Goal: Task Accomplishment & Management: Use online tool/utility

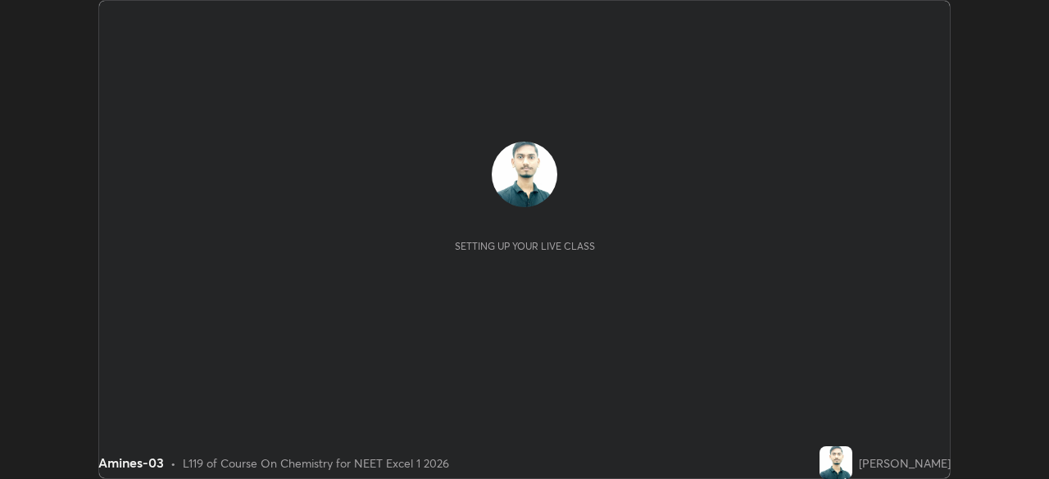
scroll to position [479, 1048]
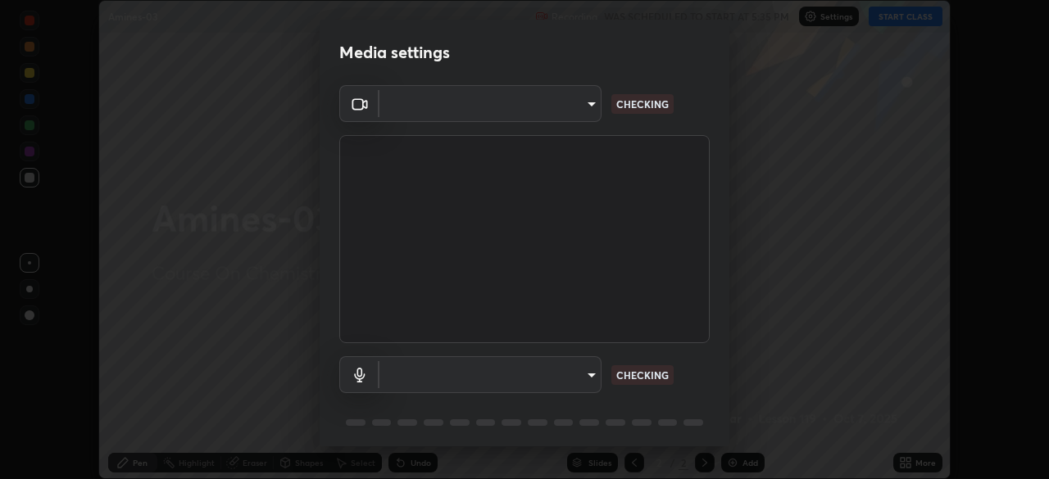
type input "440dc819fc980925616b5f394eaa9fa6086b7f53d6b22e7c60974c41b8a748ff"
click at [565, 370] on body "Erase all Amines-03 Recording WAS SCHEDULED TO START AT 5:35 PM Settings START …" at bounding box center [524, 239] width 1049 height 479
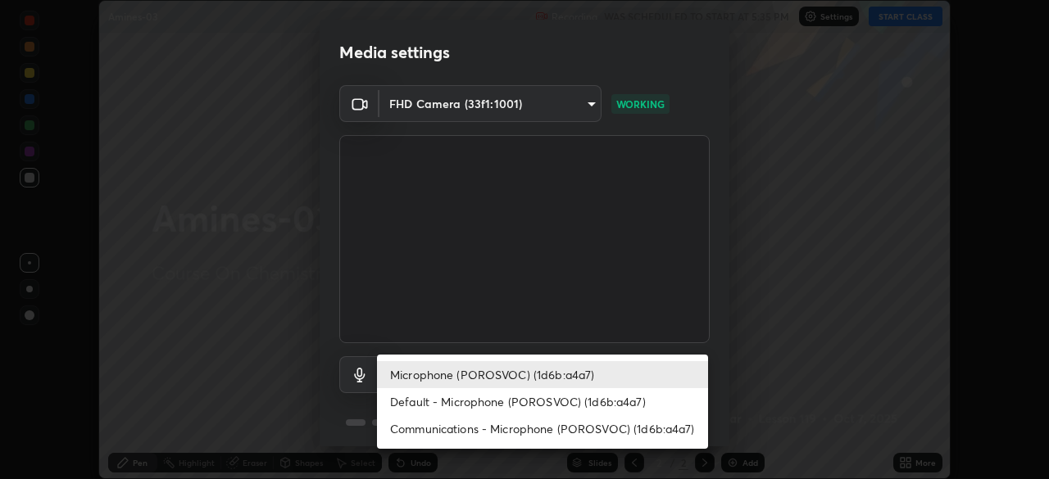
click at [530, 399] on li "Default - Microphone (POROSVOC) (1d6b:a4a7)" at bounding box center [542, 401] width 331 height 27
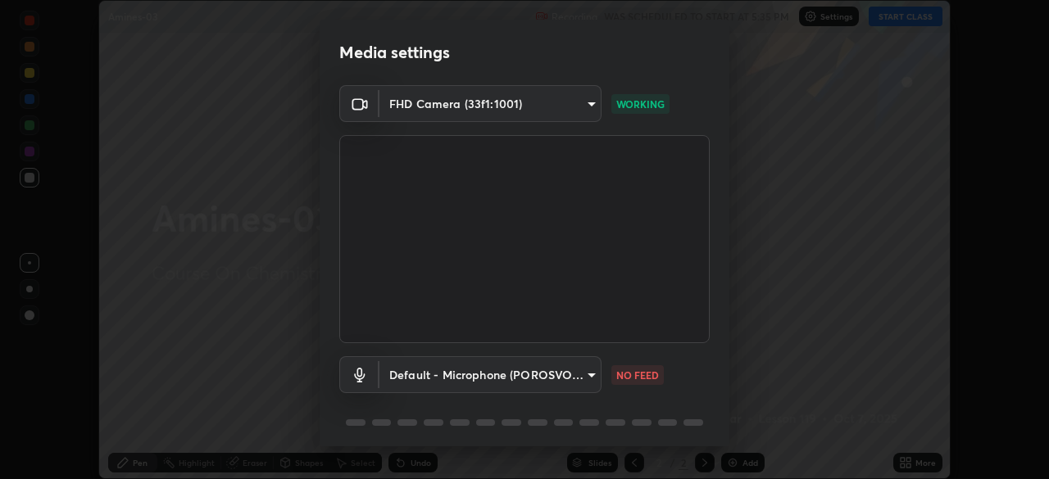
type input "default"
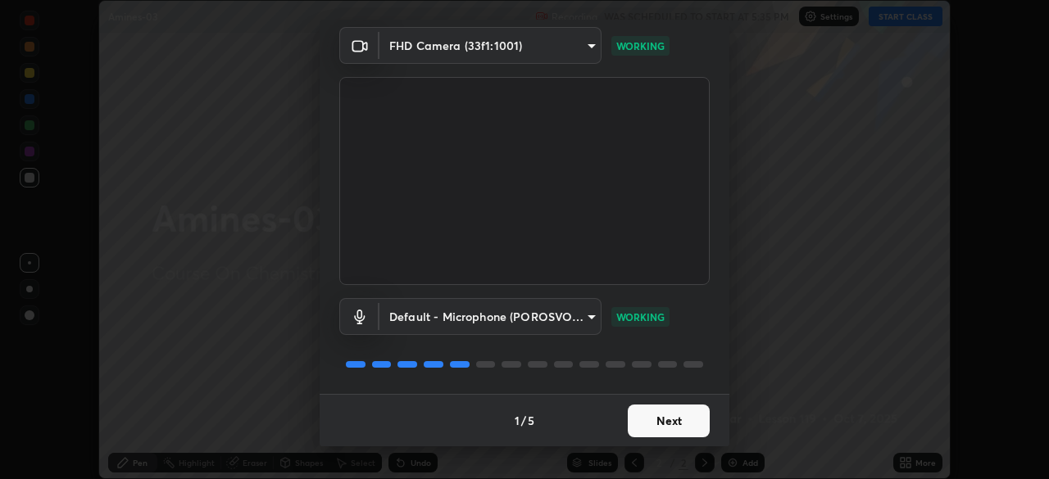
click at [680, 422] on button "Next" at bounding box center [669, 421] width 82 height 33
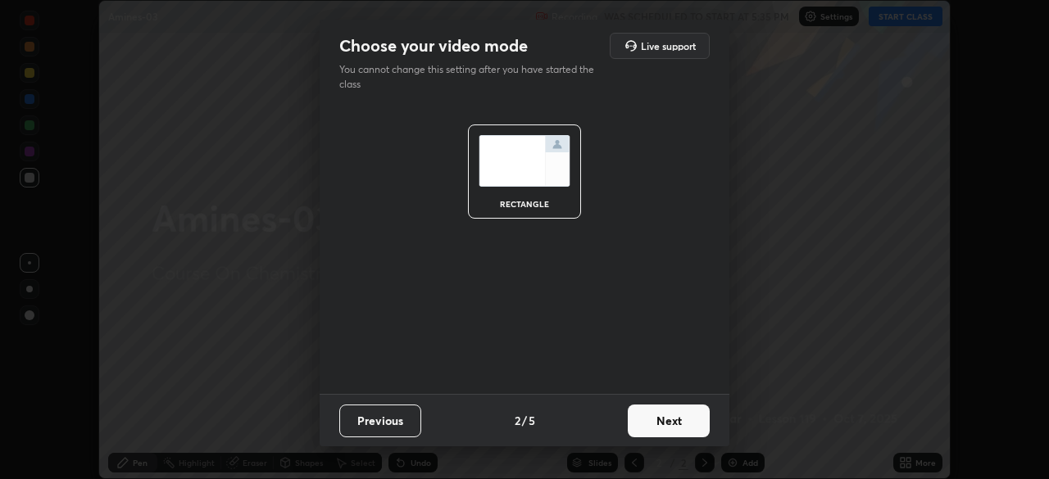
click at [689, 413] on button "Next" at bounding box center [669, 421] width 82 height 33
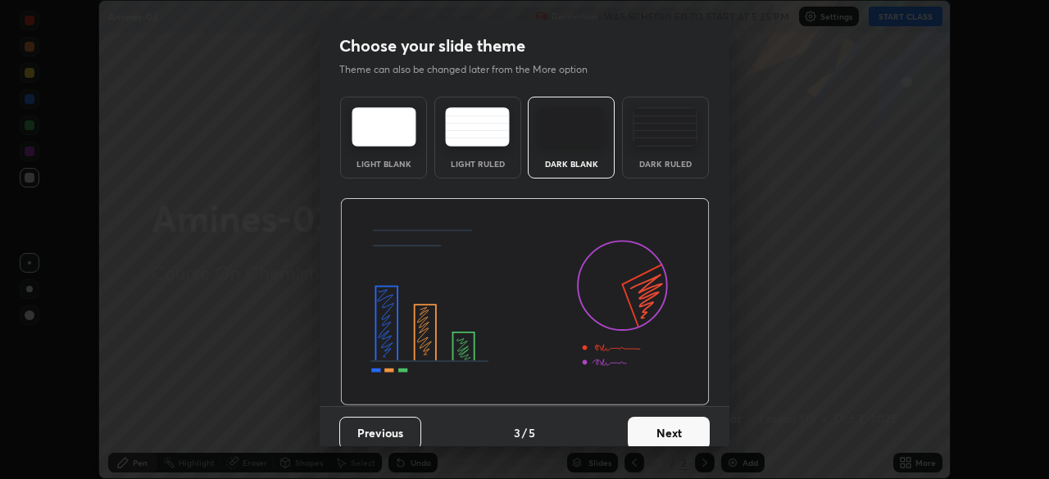
click at [687, 424] on button "Next" at bounding box center [669, 433] width 82 height 33
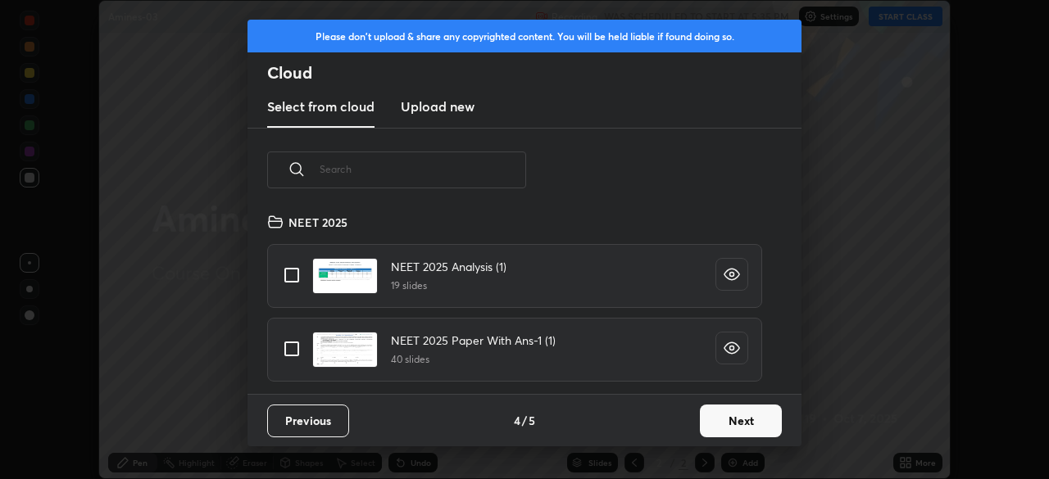
scroll to position [182, 526]
click at [733, 416] on button "Next" at bounding box center [741, 421] width 82 height 33
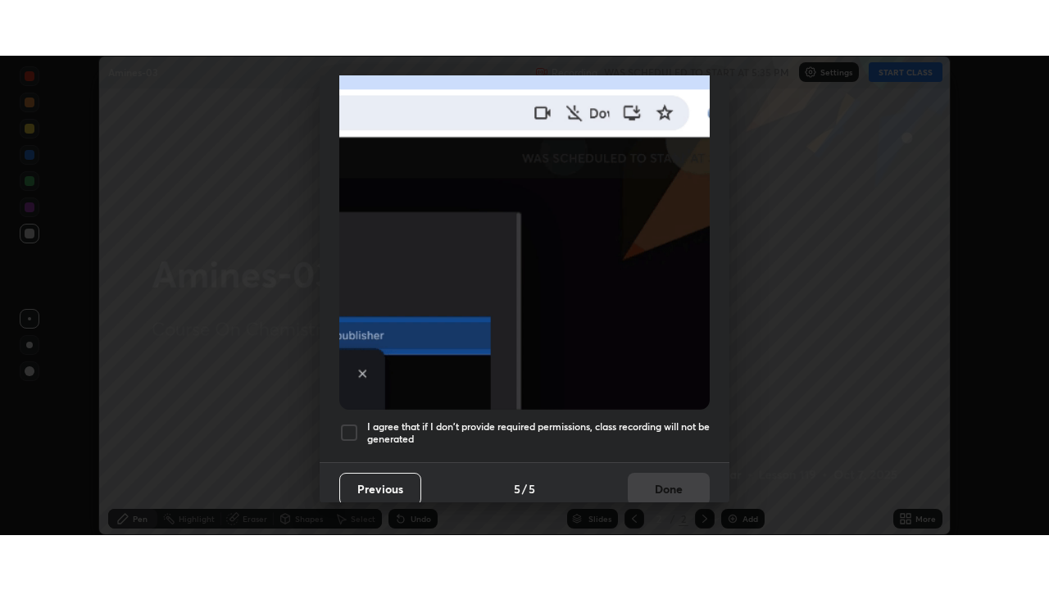
scroll to position [392, 0]
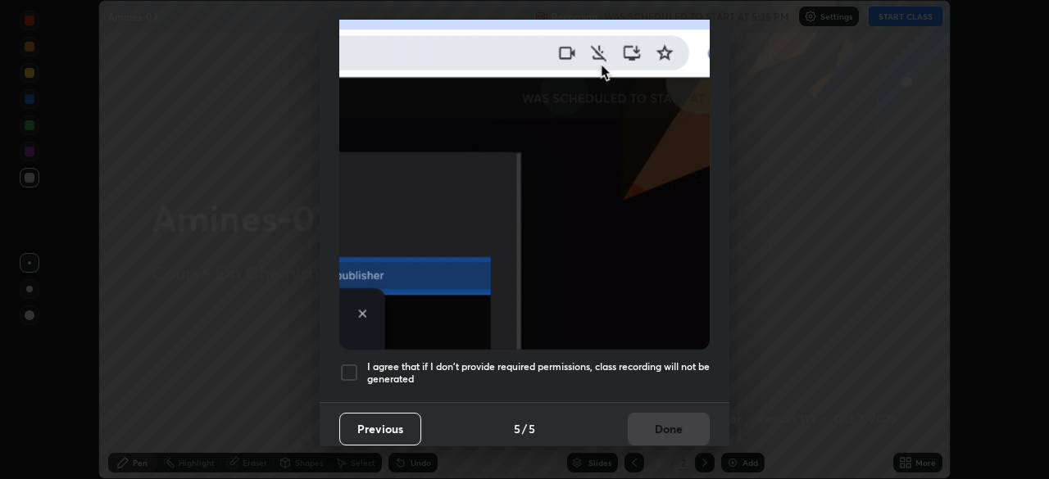
click at [642, 365] on h5 "I agree that if I don't provide required permissions, class recording will not …" at bounding box center [538, 372] width 342 height 25
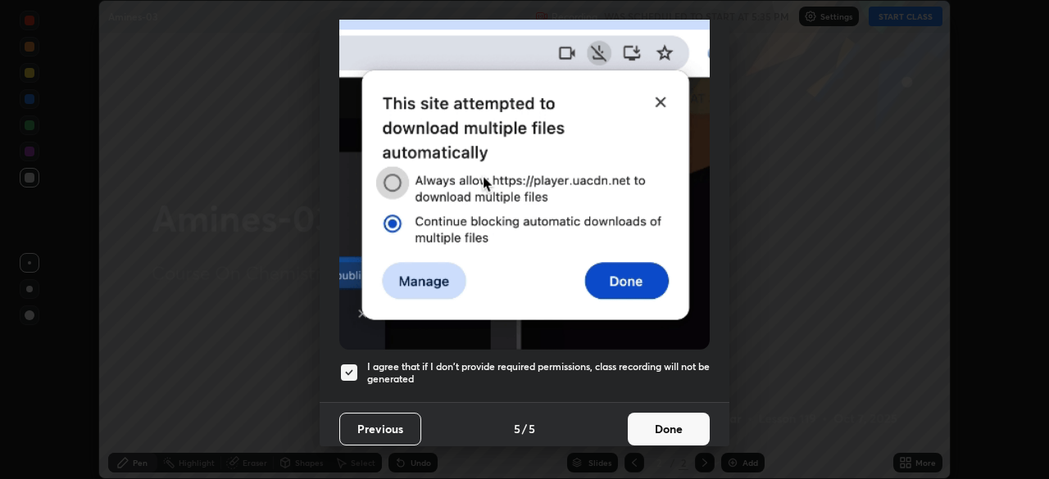
click at [666, 413] on button "Done" at bounding box center [669, 429] width 82 height 33
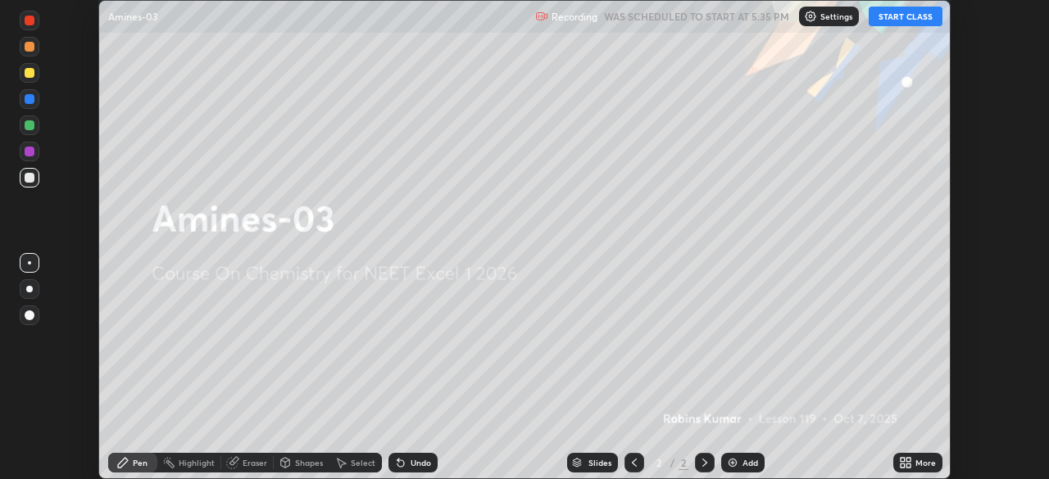
click at [896, 16] on button "START CLASS" at bounding box center [905, 17] width 74 height 20
click at [908, 460] on icon at bounding box center [908, 460] width 4 height 4
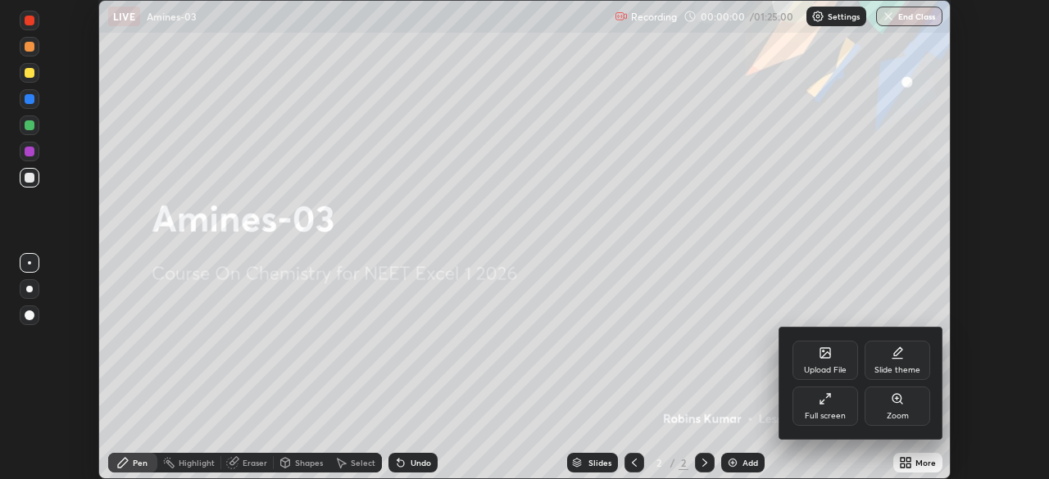
click at [833, 408] on div "Full screen" at bounding box center [825, 406] width 66 height 39
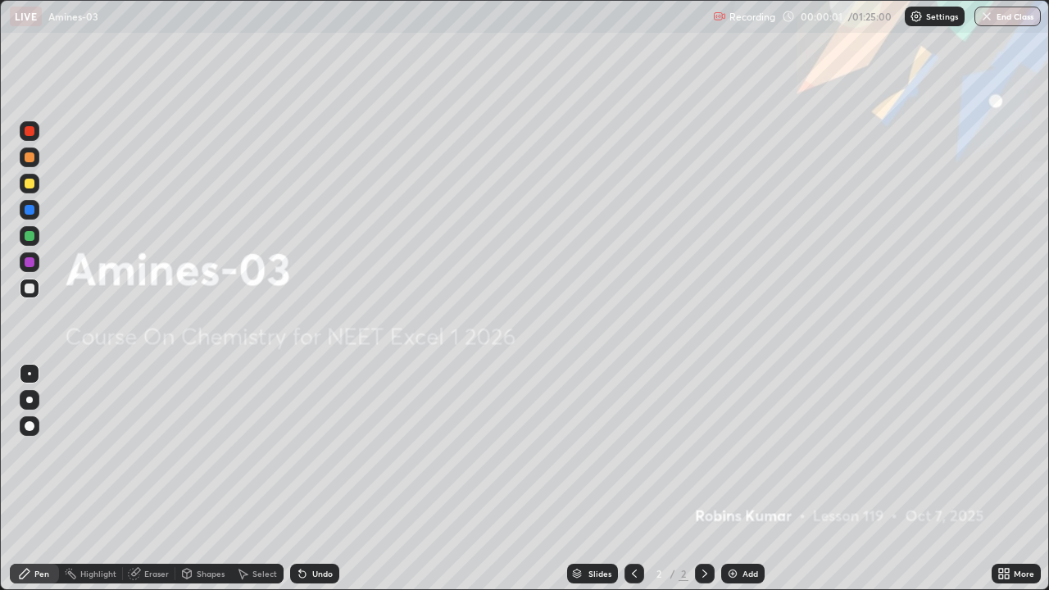
scroll to position [590, 1049]
click at [986, 20] on img "button" at bounding box center [986, 16] width 13 height 13
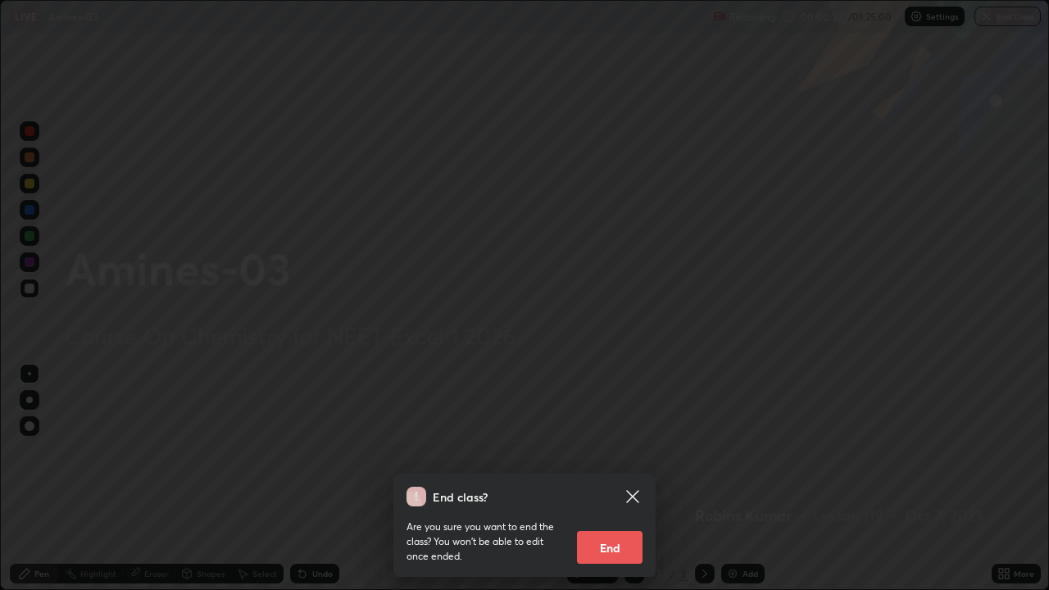
click at [622, 478] on button "End" at bounding box center [610, 547] width 66 height 33
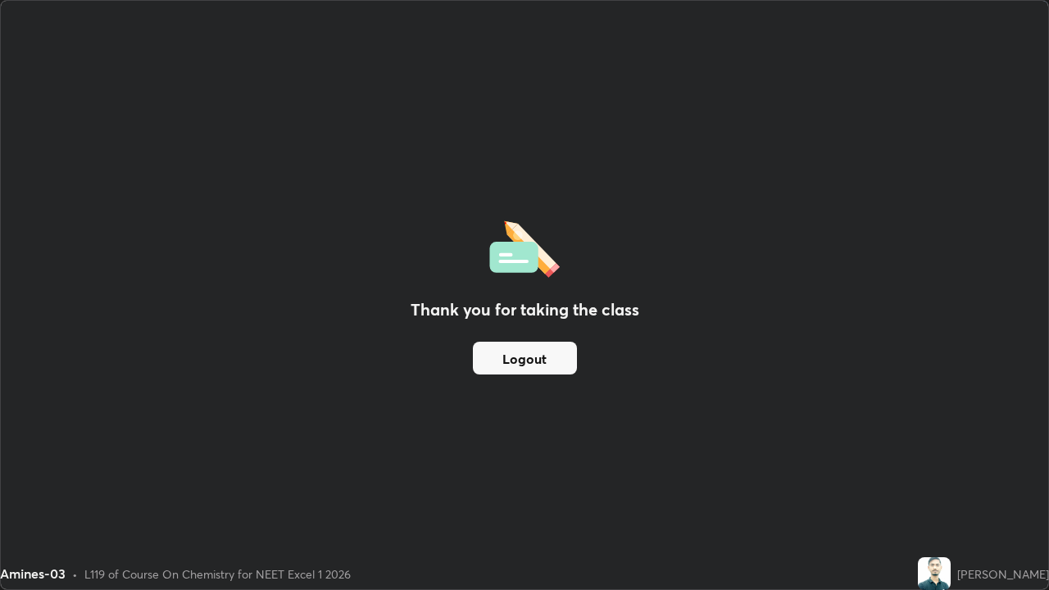
click at [560, 358] on button "Logout" at bounding box center [525, 358] width 104 height 33
